Goal: Information Seeking & Learning: Learn about a topic

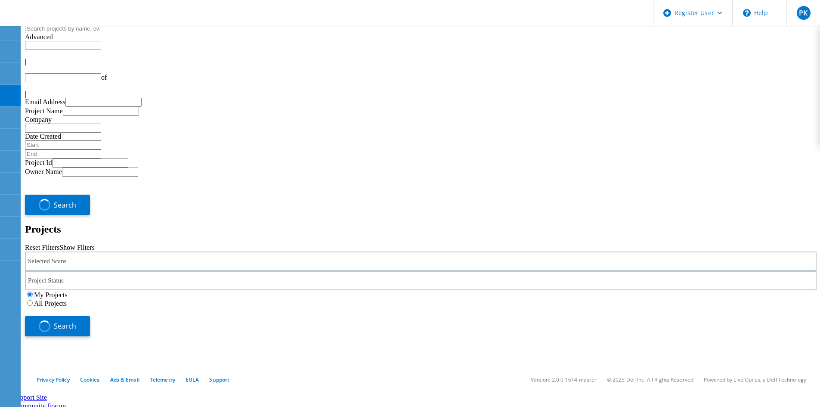
type input "1"
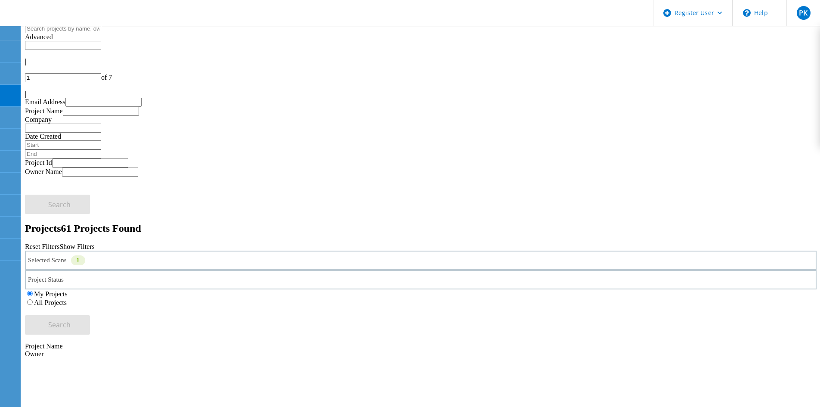
click at [67, 299] on label "All Projects" at bounding box center [50, 302] width 33 height 7
click at [33, 299] on input "All Projects" at bounding box center [30, 302] width 6 height 6
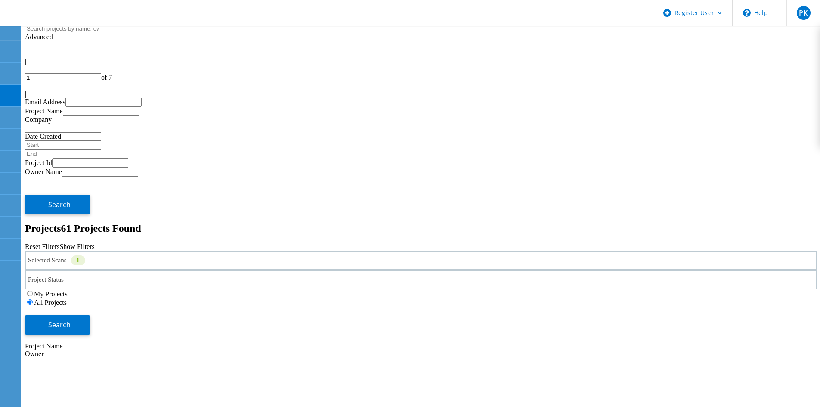
click at [152, 250] on div "Selected Scans 1" at bounding box center [420, 259] width 791 height 19
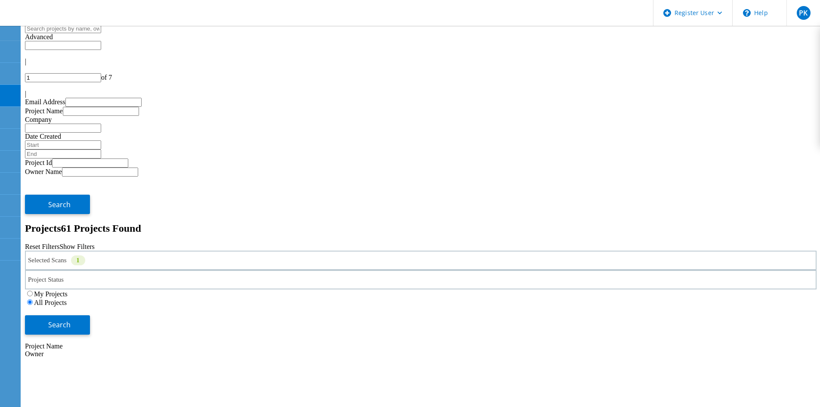
drag, startPoint x: 109, startPoint y: 170, endPoint x: 393, endPoint y: 77, distance: 298.9
click at [393, 223] on h2 "Projects 61 Projects Found" at bounding box center [420, 229] width 791 height 12
